Goal: Task Accomplishment & Management: Use online tool/utility

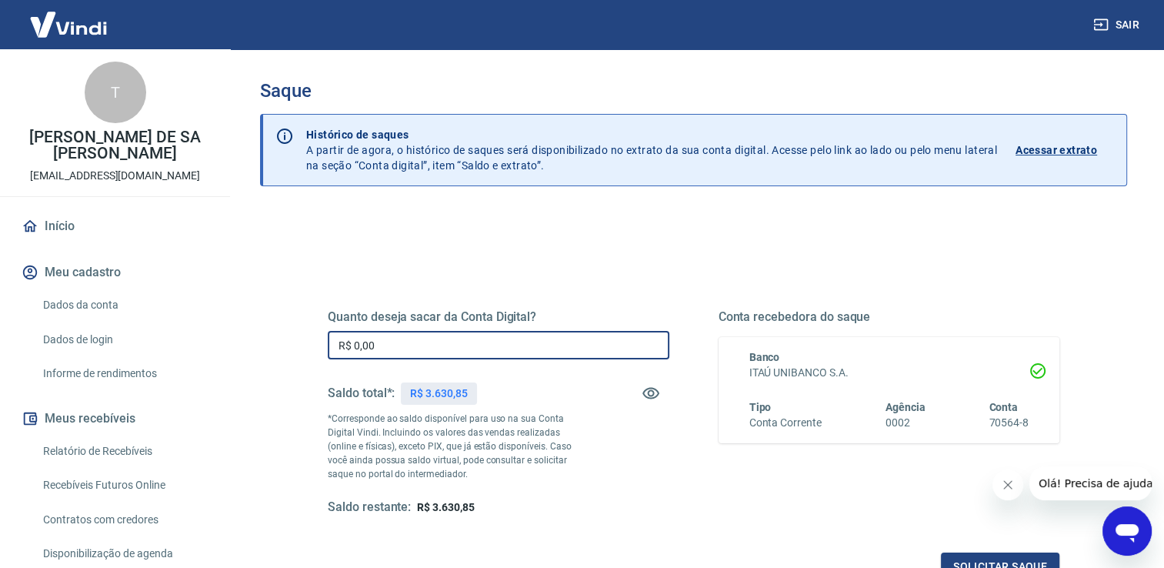
click at [452, 343] on input "R$ 0,00" at bounding box center [498, 345] width 341 height 28
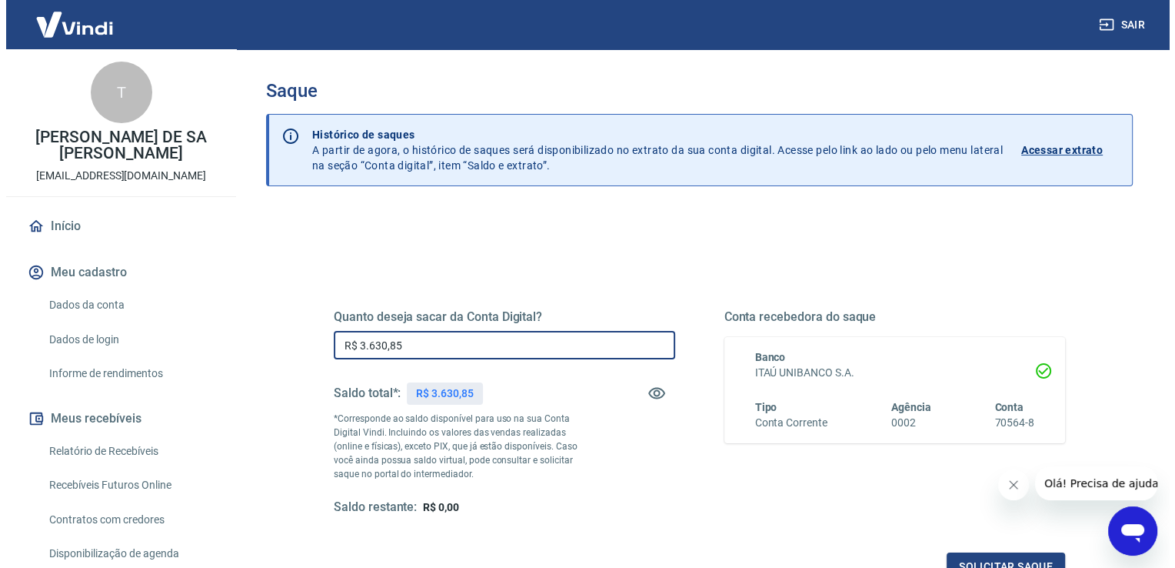
scroll to position [192, 0]
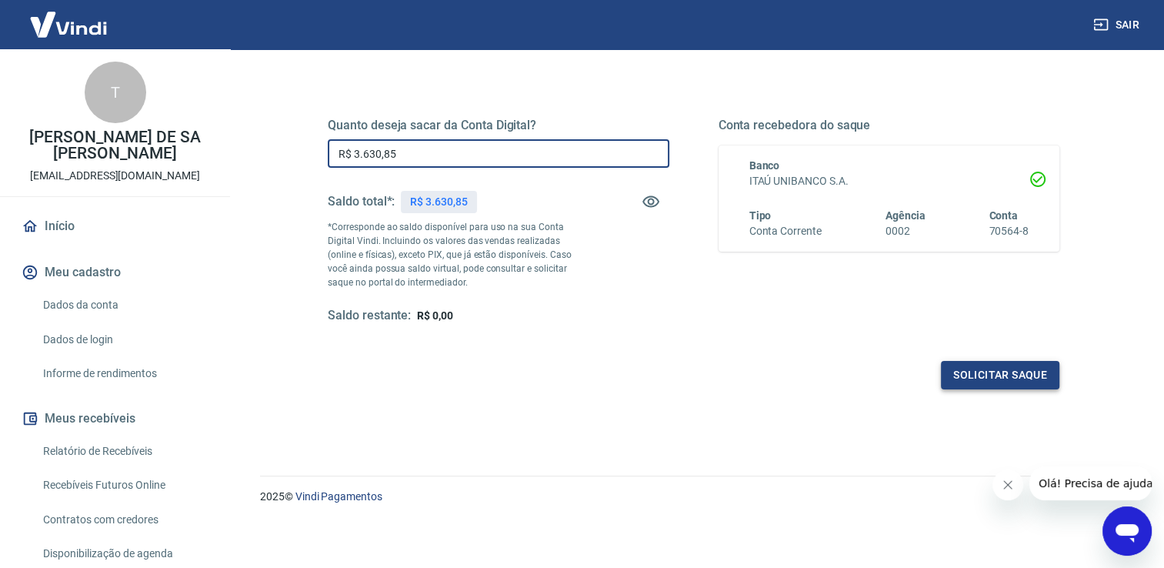
type input "R$ 3.630,85"
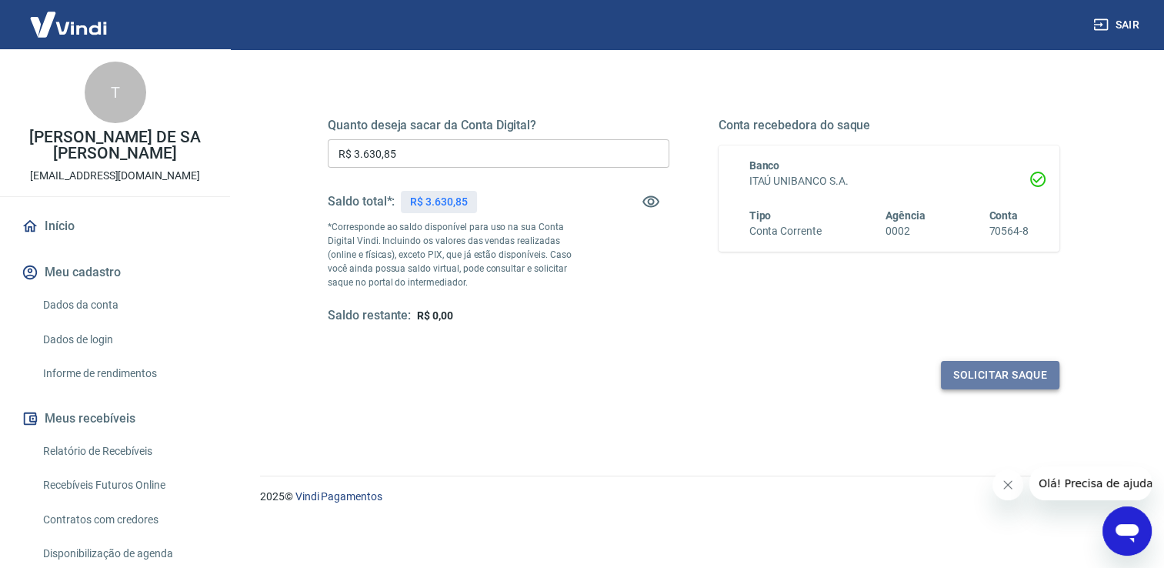
click at [1025, 371] on button "Solicitar saque" at bounding box center [1000, 375] width 118 height 28
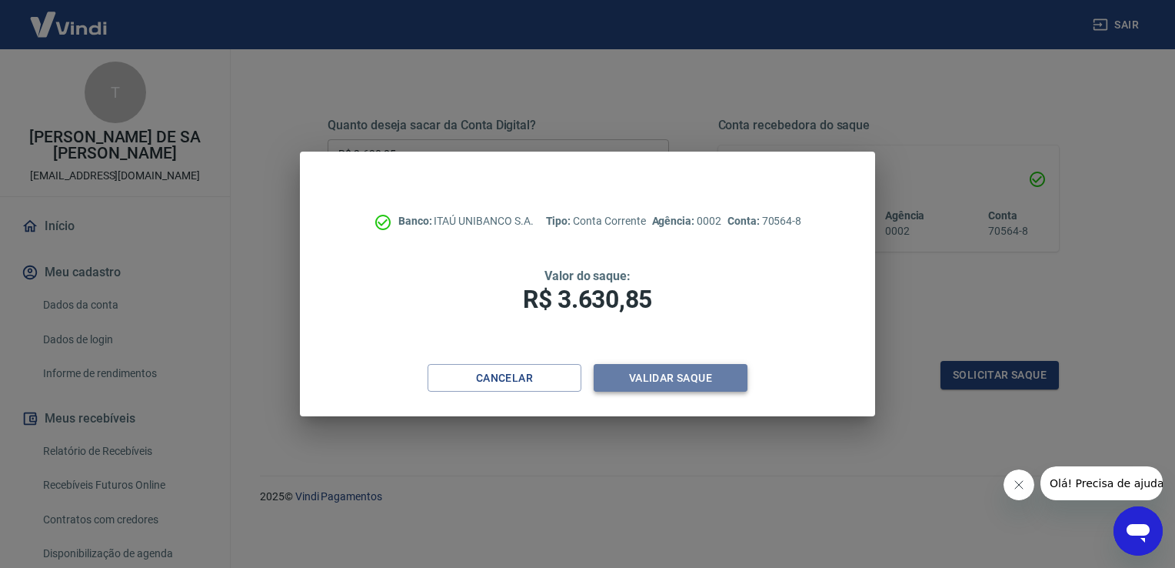
click at [710, 386] on button "Validar saque" at bounding box center [671, 378] width 154 height 28
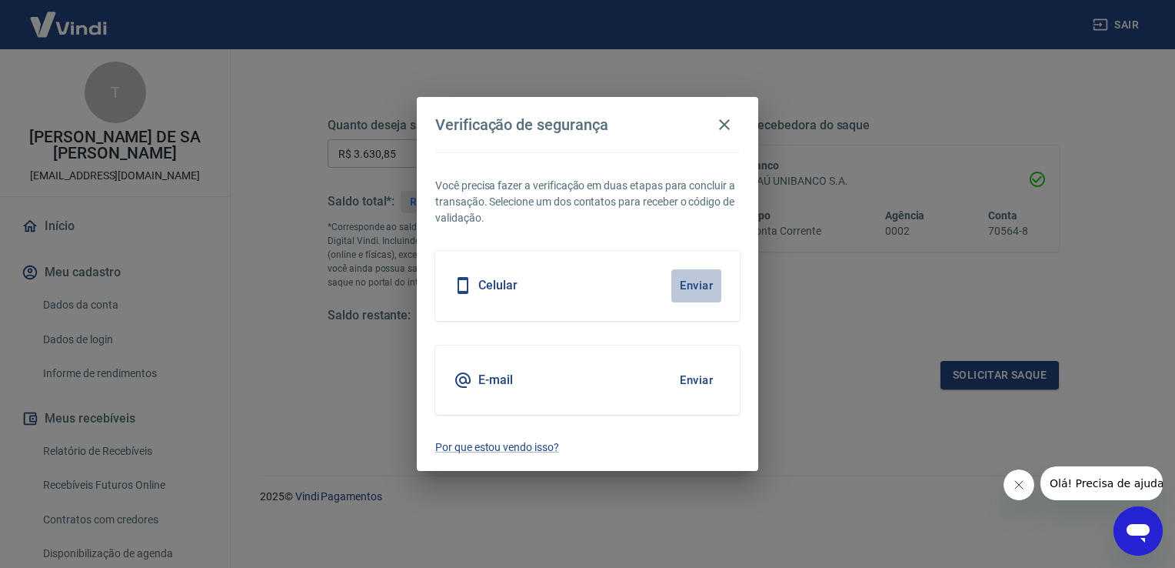
click at [704, 278] on button "Enviar" at bounding box center [696, 285] width 50 height 32
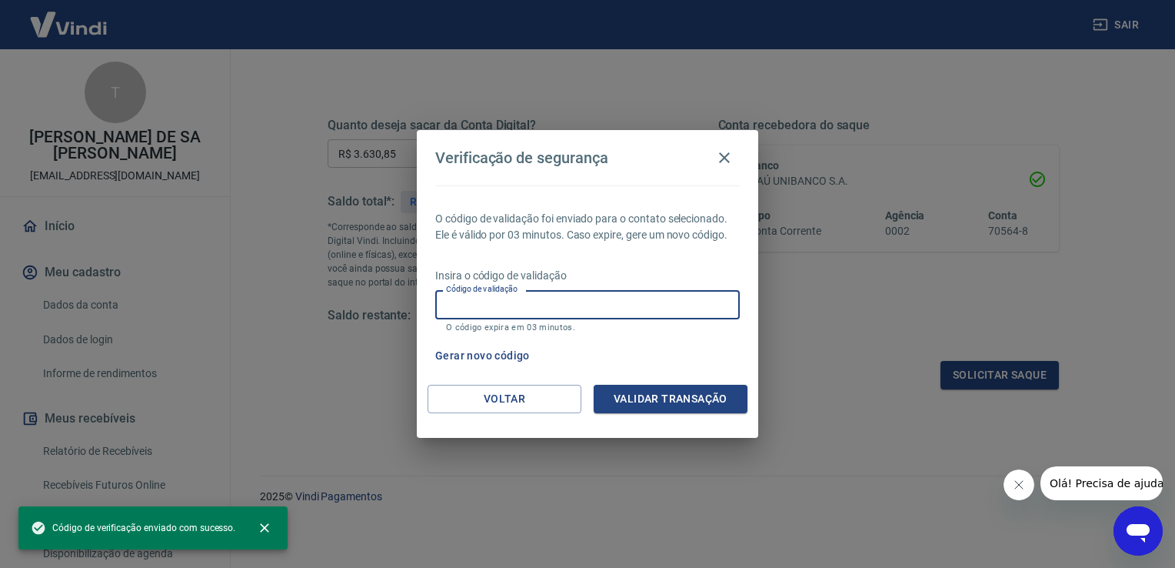
click at [688, 301] on input "Código de validação" at bounding box center [587, 304] width 305 height 28
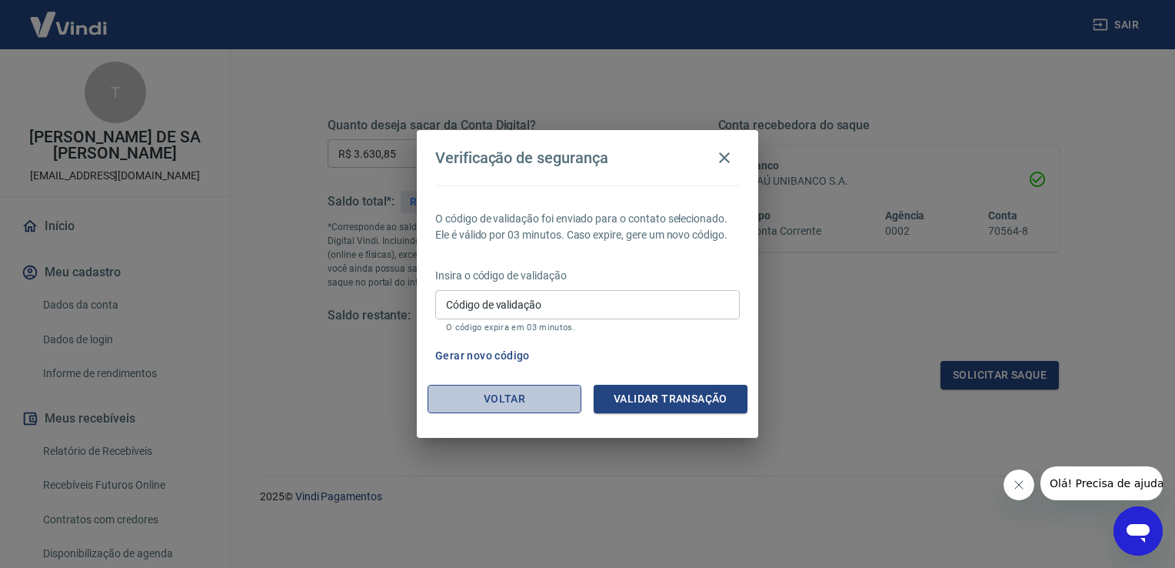
click at [538, 398] on button "Voltar" at bounding box center [505, 399] width 154 height 28
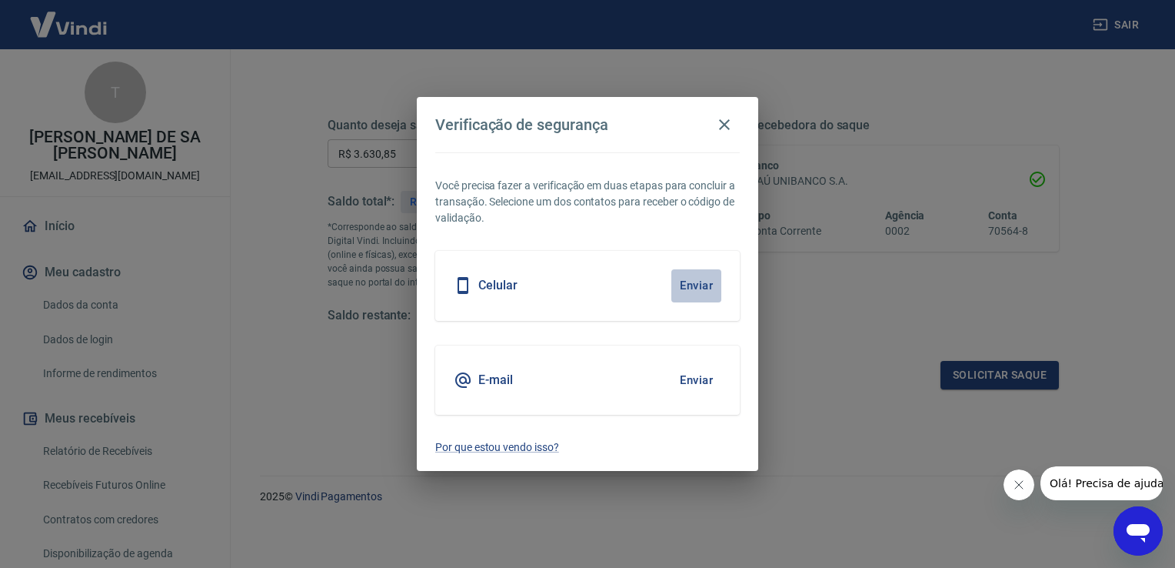
click at [704, 283] on button "Enviar" at bounding box center [696, 285] width 50 height 32
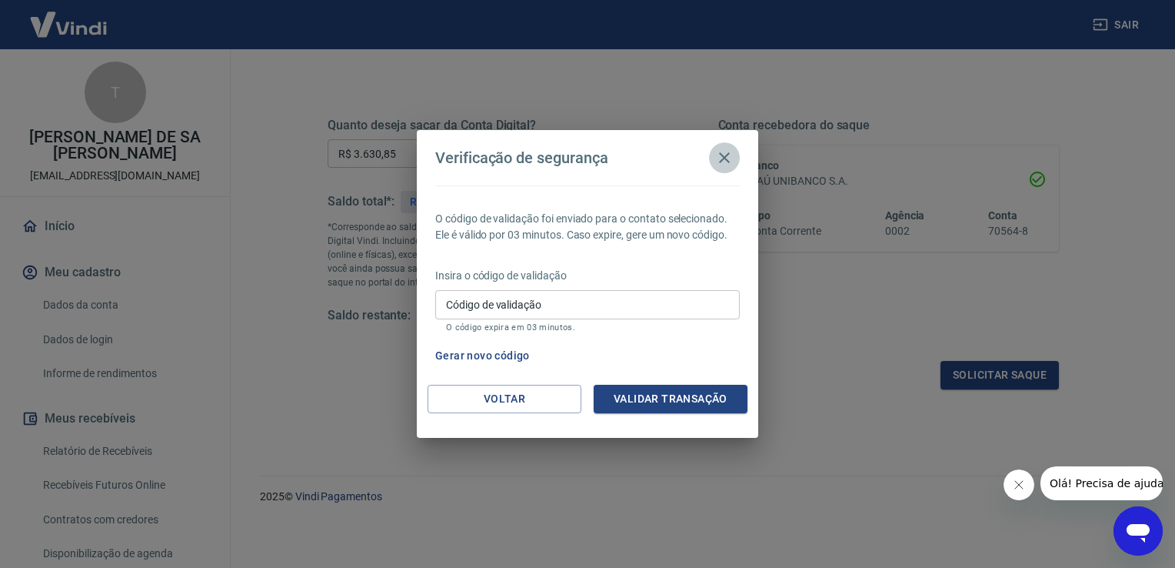
click at [726, 158] on icon "button" at bounding box center [724, 157] width 11 height 11
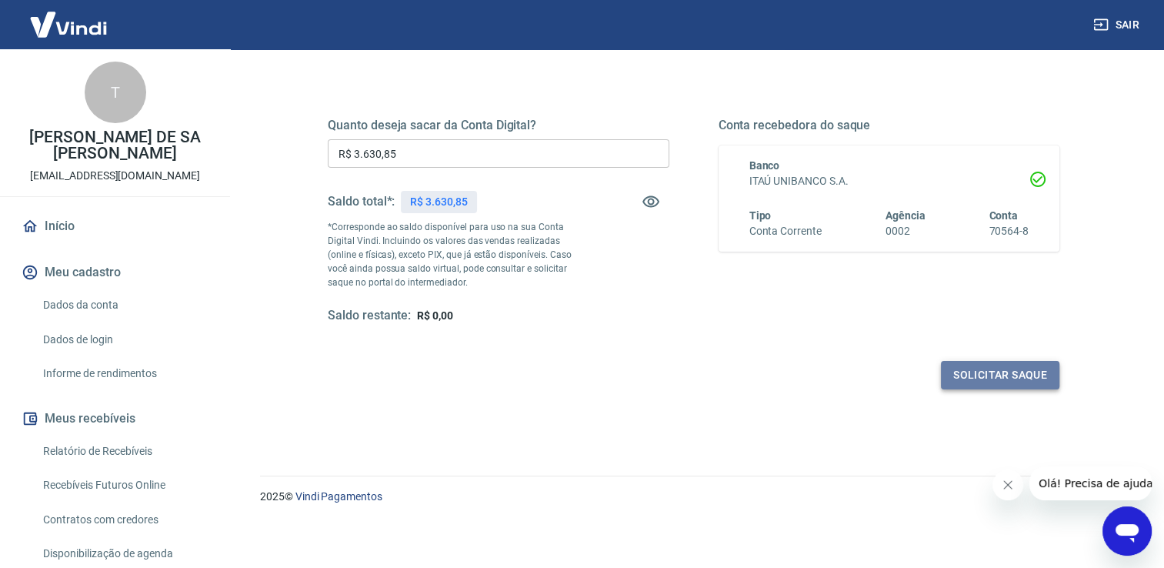
click at [965, 377] on button "Solicitar saque" at bounding box center [1000, 375] width 118 height 28
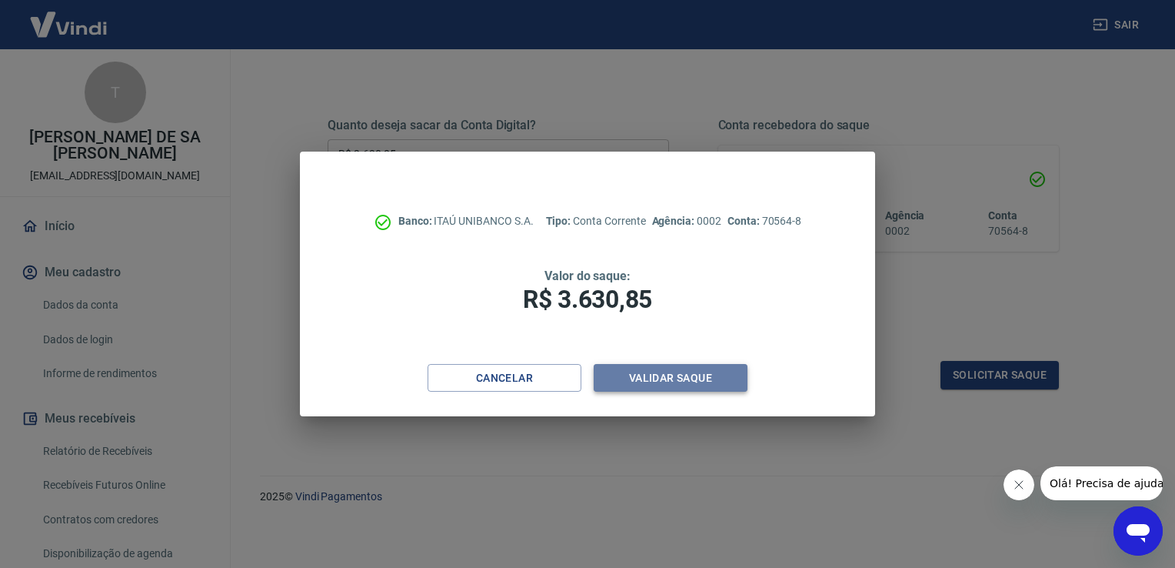
click at [690, 380] on button "Validar saque" at bounding box center [671, 378] width 154 height 28
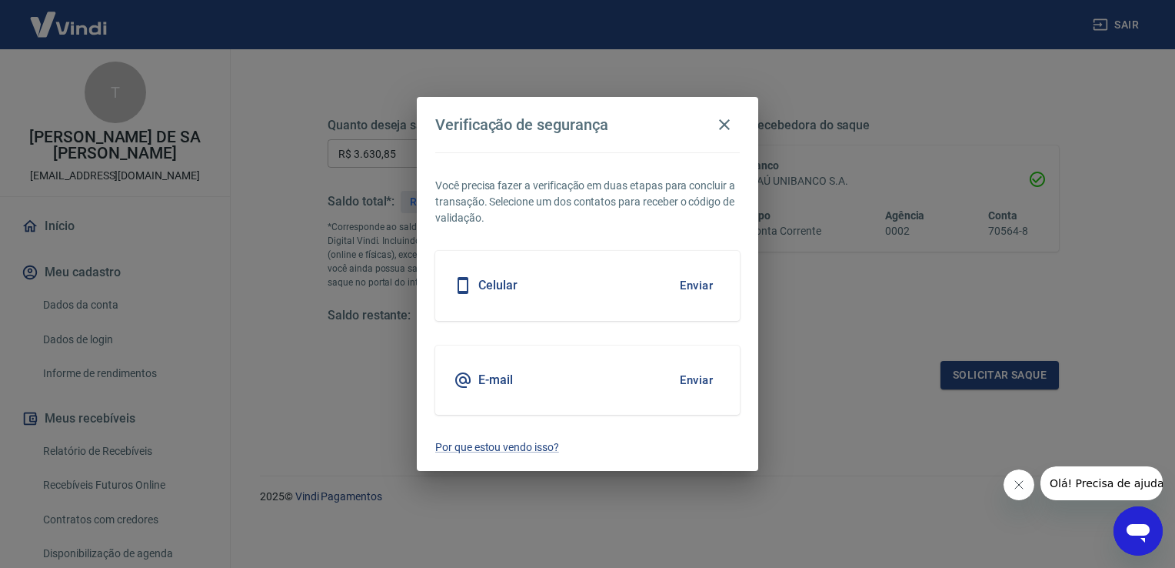
click at [692, 377] on button "Enviar" at bounding box center [696, 380] width 50 height 32
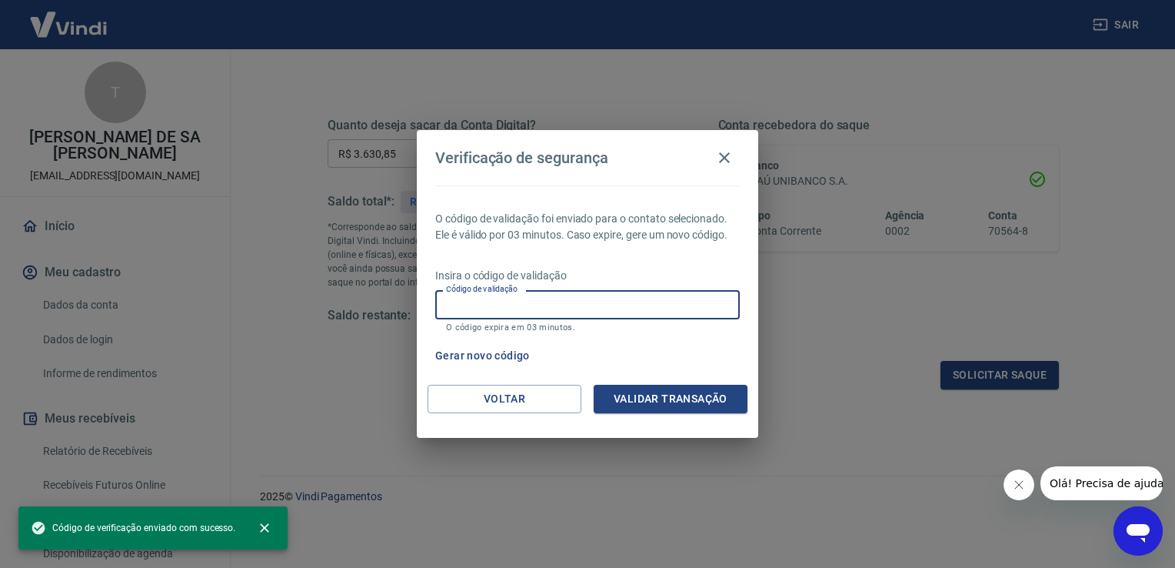
click at [548, 310] on input "Código de validação" at bounding box center [587, 304] width 305 height 28
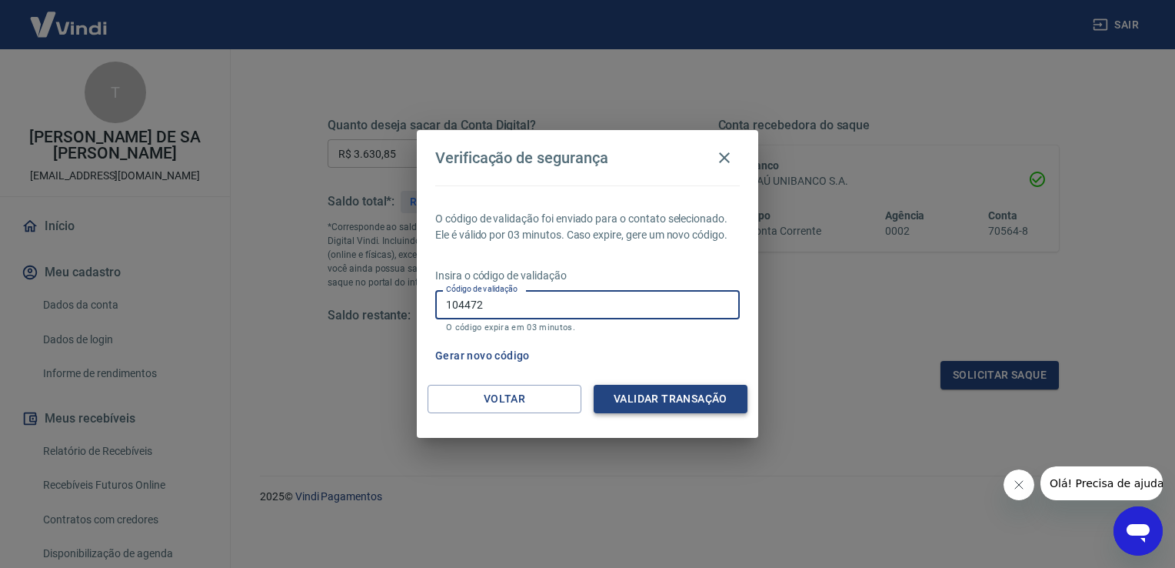
type input "104472"
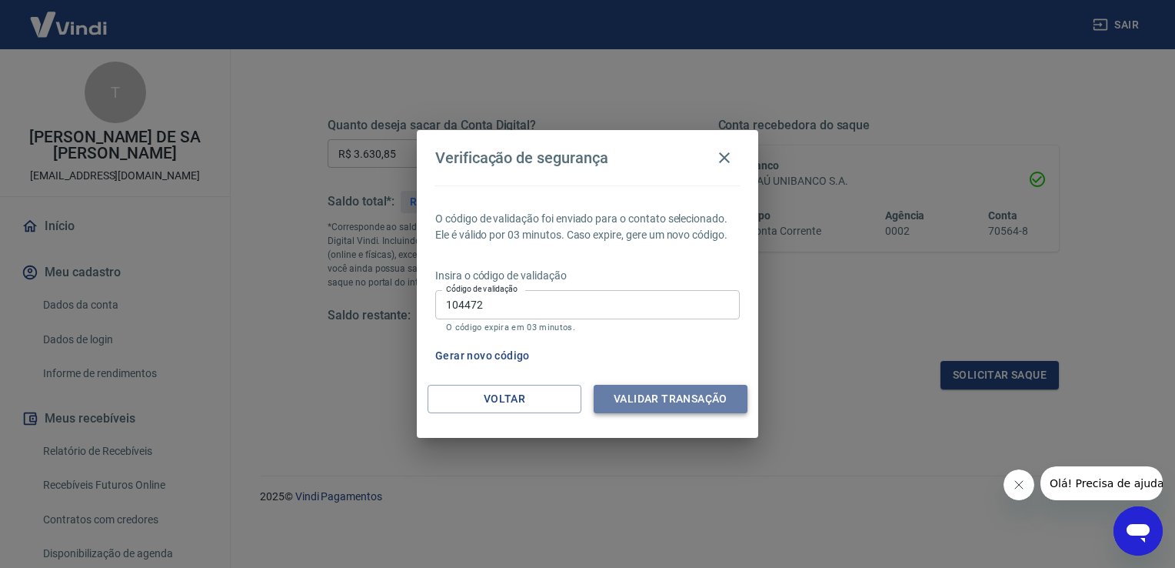
click at [635, 387] on button "Validar transação" at bounding box center [671, 399] width 154 height 28
